Goal: Information Seeking & Learning: Learn about a topic

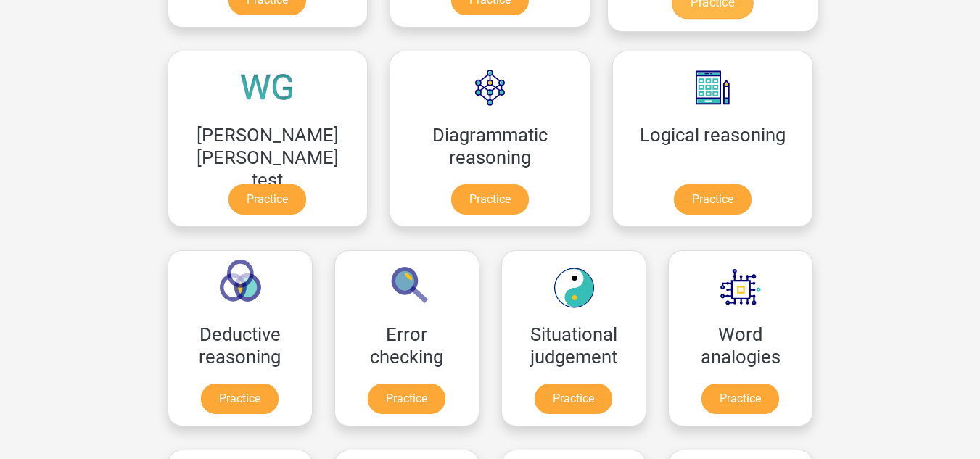
scroll to position [73, 0]
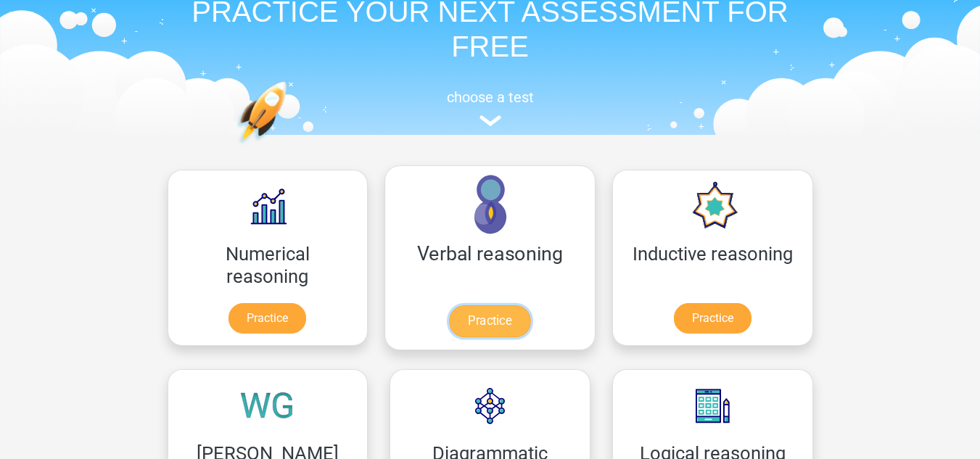
click at [449, 321] on link "Practice" at bounding box center [489, 321] width 81 height 32
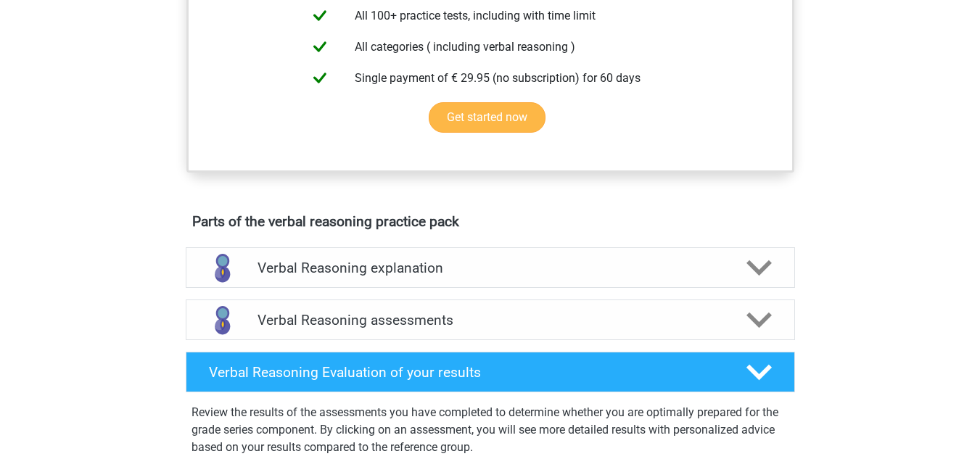
scroll to position [435, 0]
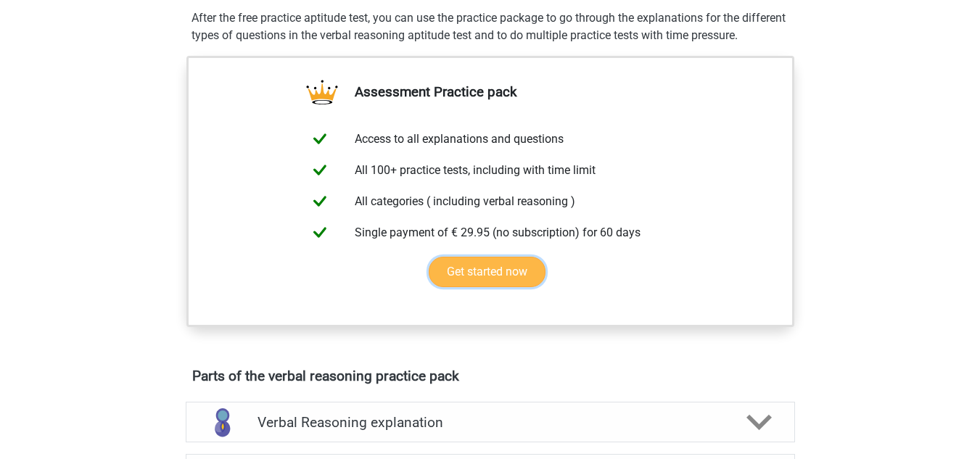
click at [491, 287] on link "Get started now" at bounding box center [487, 272] width 117 height 30
